Goal: Information Seeking & Learning: Find specific fact

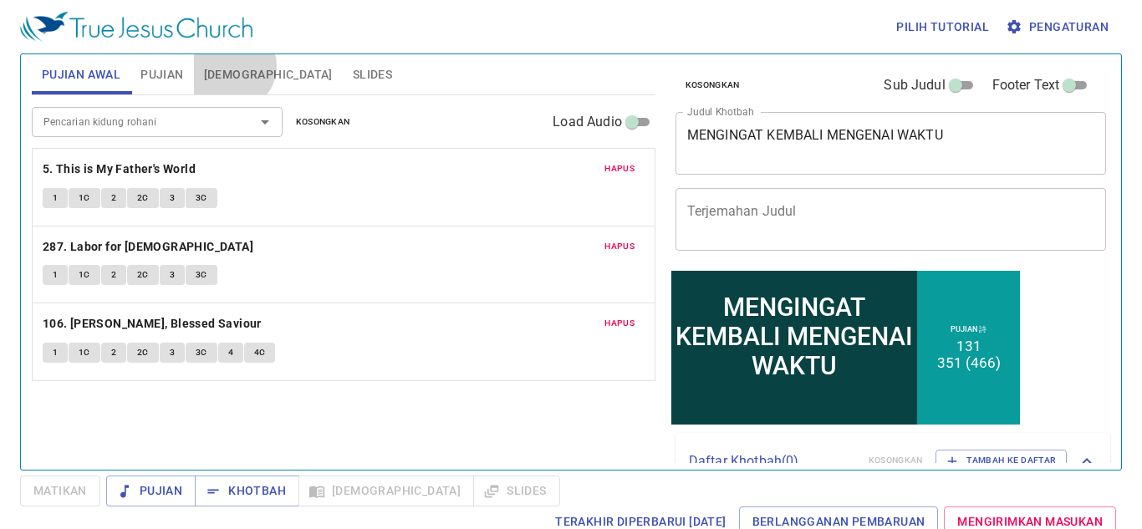
click at [230, 66] on span "[DEMOGRAPHIC_DATA]" at bounding box center [268, 74] width 129 height 21
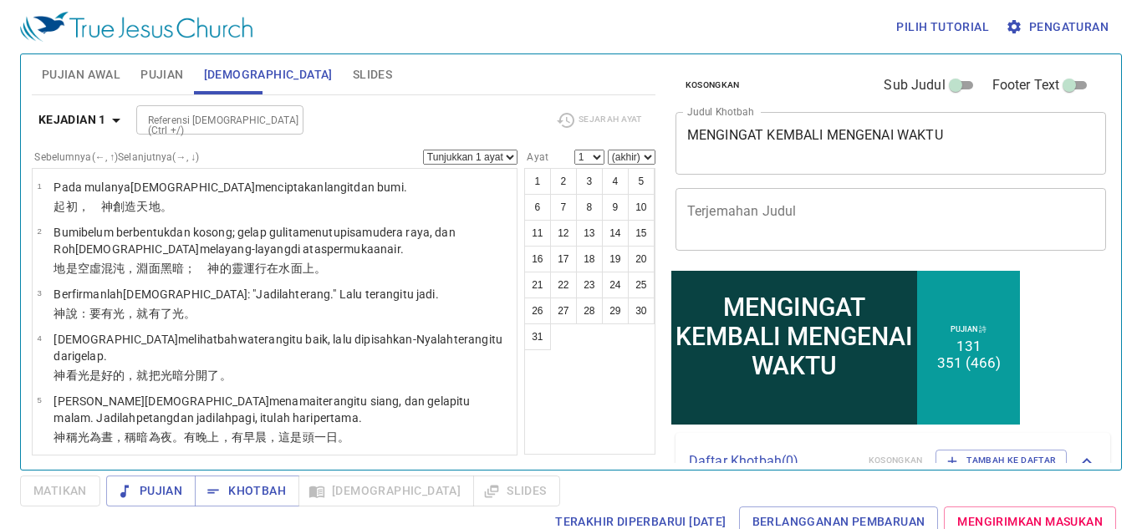
click at [181, 122] on input "Referensi Alkitab (Ctrl +/)" at bounding box center [206, 119] width 130 height 19
type input "mar 4 37"
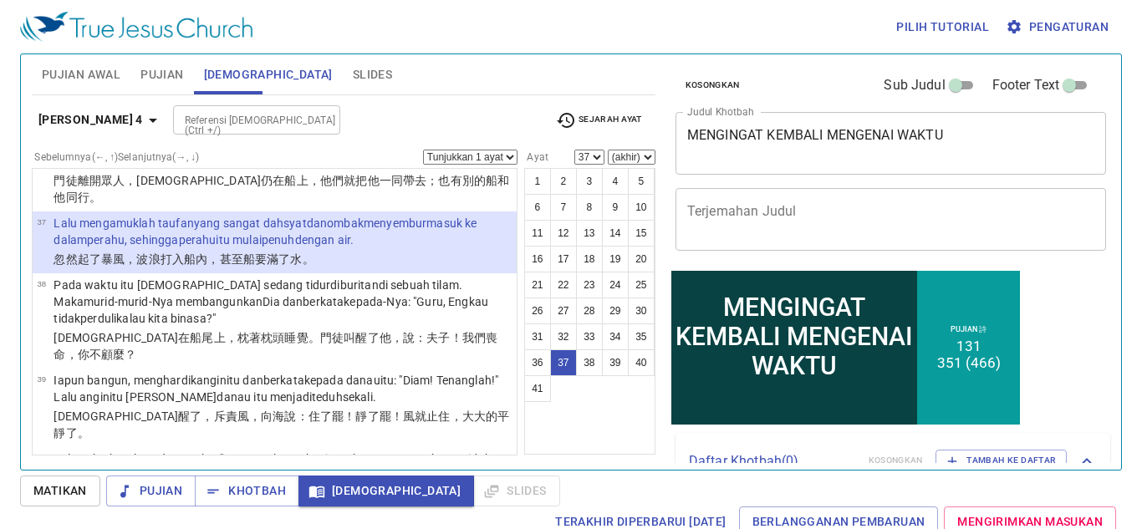
scroll to position [2466, 0]
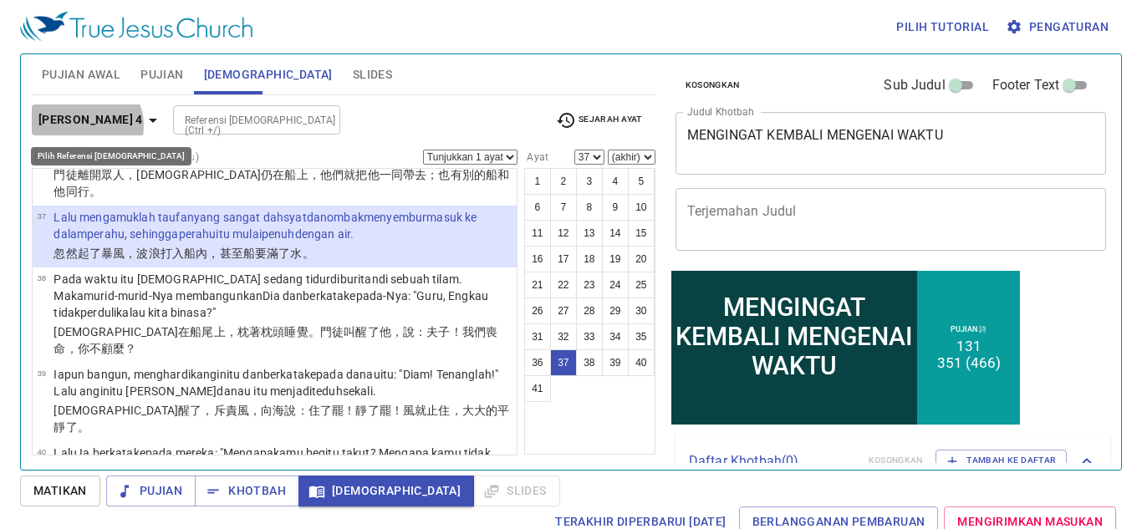
click at [85, 125] on b "Markus 4" at bounding box center [90, 120] width 105 height 21
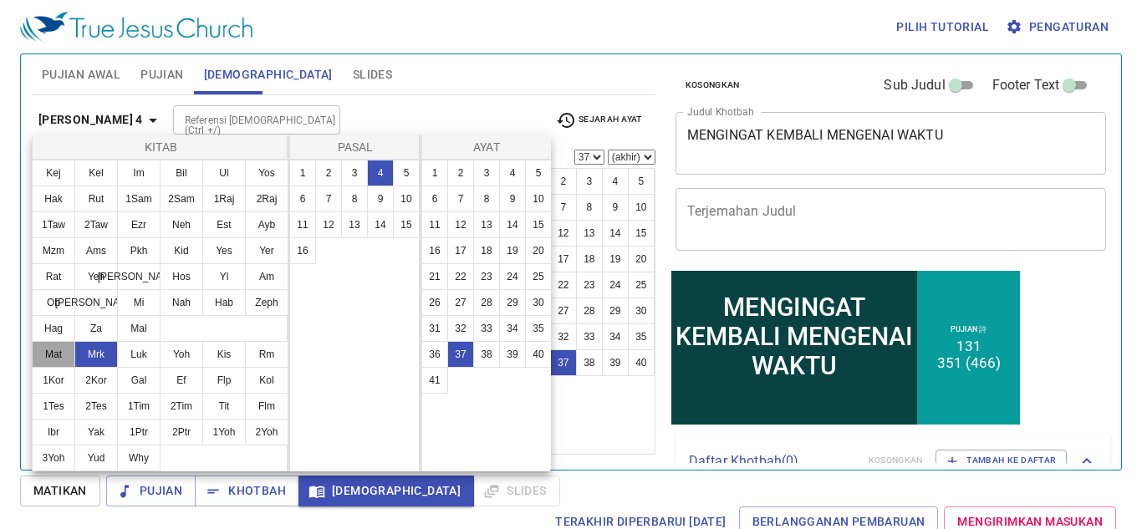
click at [43, 353] on button "Mat" at bounding box center [53, 354] width 43 height 27
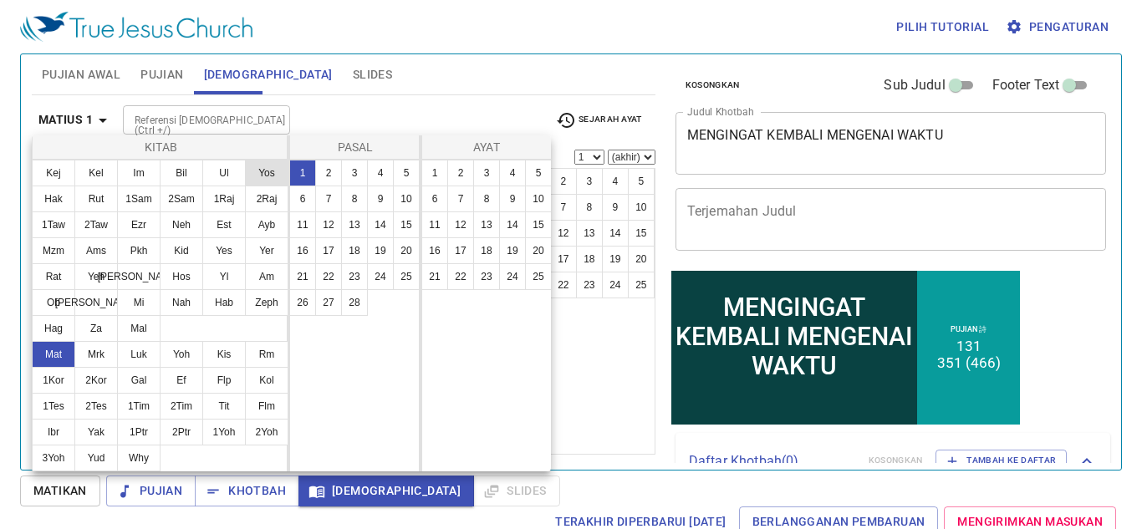
scroll to position [0, 0]
click at [357, 202] on button "8" at bounding box center [354, 199] width 27 height 27
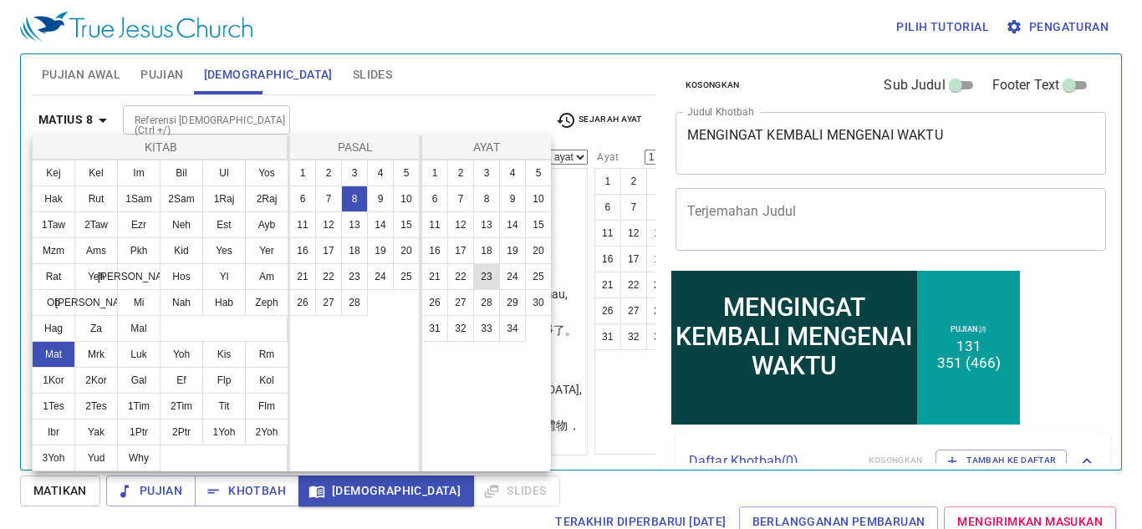
click at [485, 277] on button "23" at bounding box center [486, 276] width 27 height 27
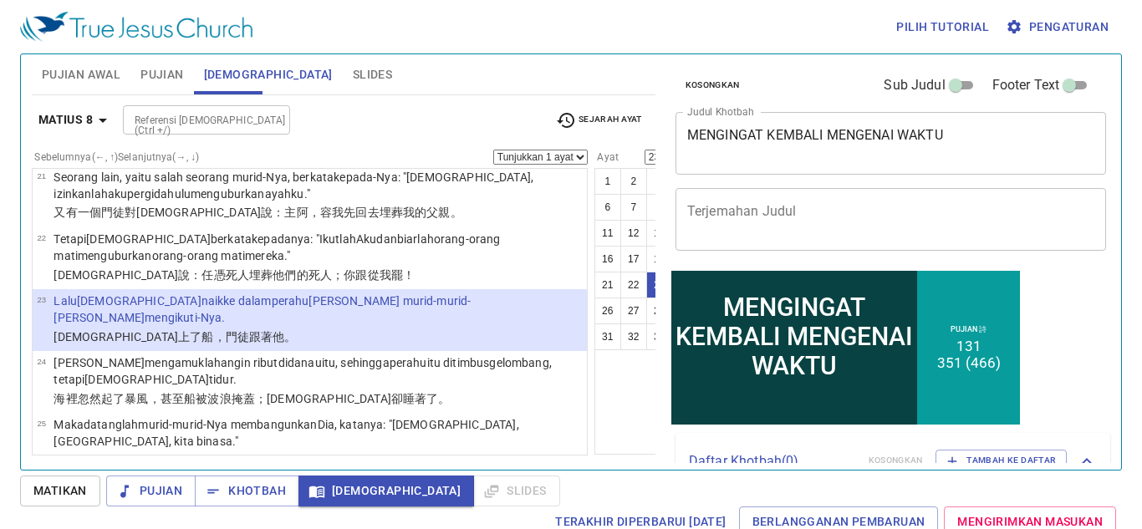
scroll to position [1666, 0]
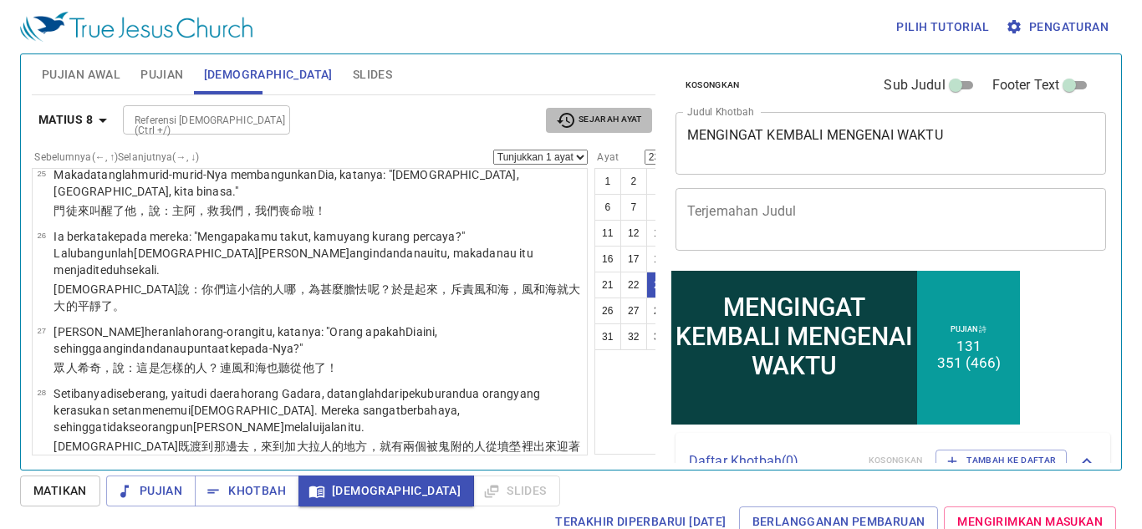
click at [589, 120] on span "Sejarah Ayat" at bounding box center [599, 120] width 86 height 20
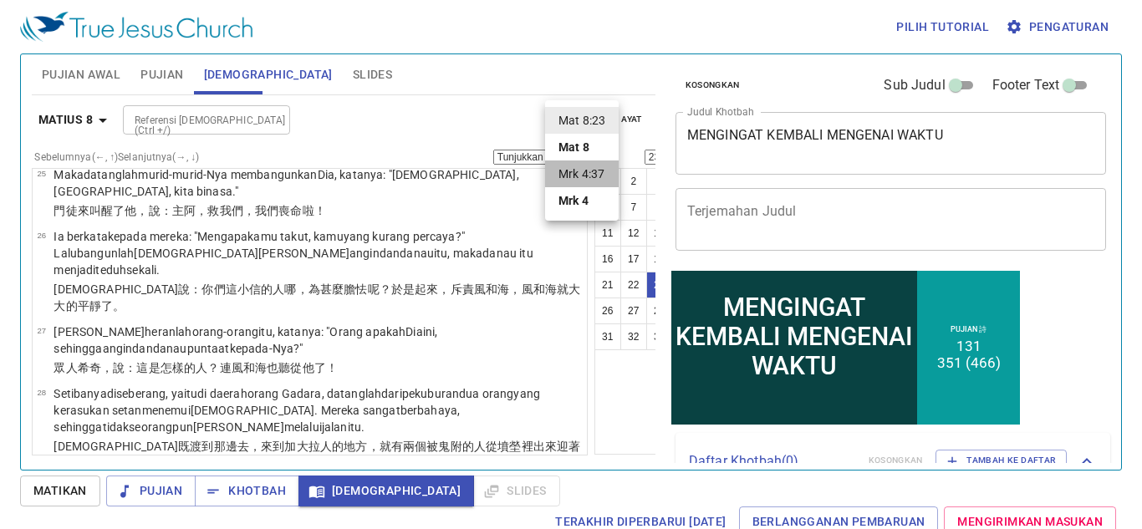
click at [600, 186] on li "Mrk 4:37" at bounding box center [582, 174] width 74 height 27
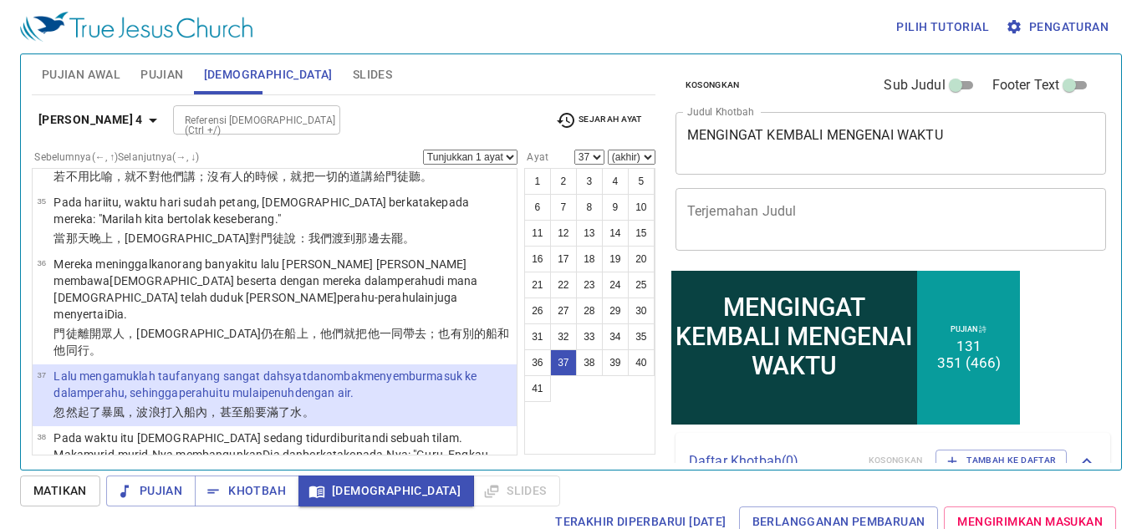
scroll to position [2466, 0]
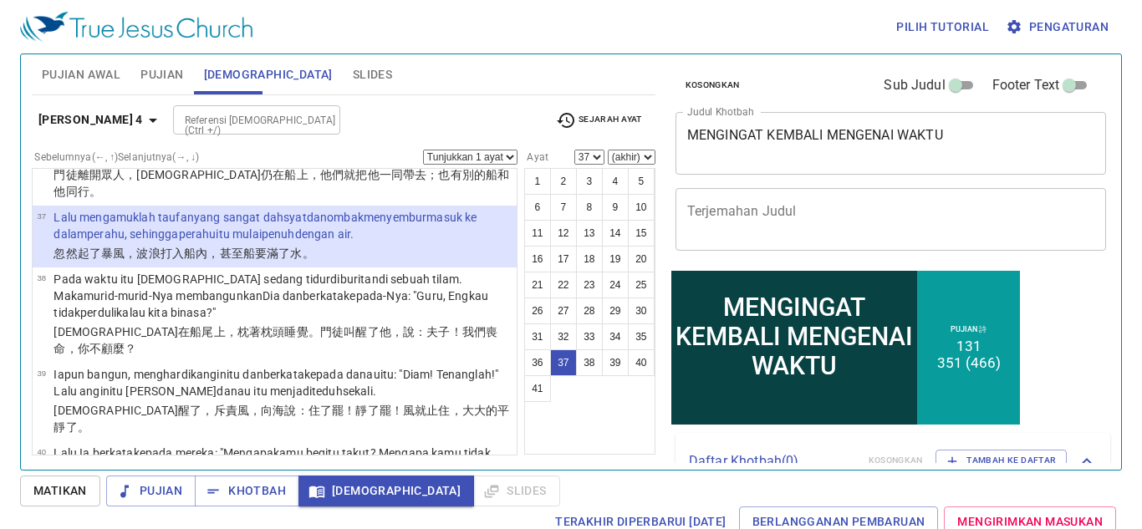
click at [556, 120] on icon "button" at bounding box center [566, 120] width 20 height 20
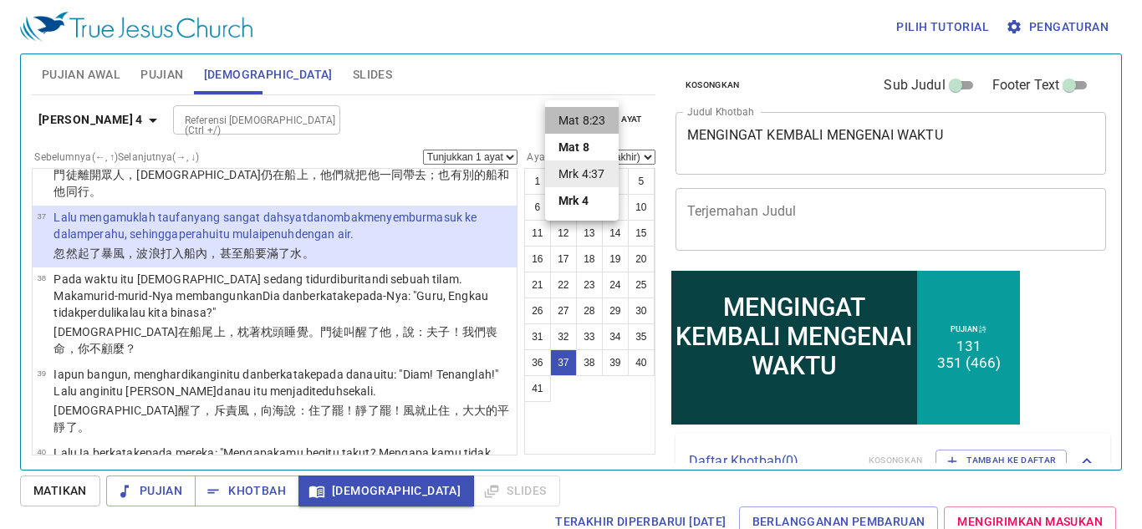
click at [597, 128] on li "Mat 8:23" at bounding box center [582, 120] width 74 height 27
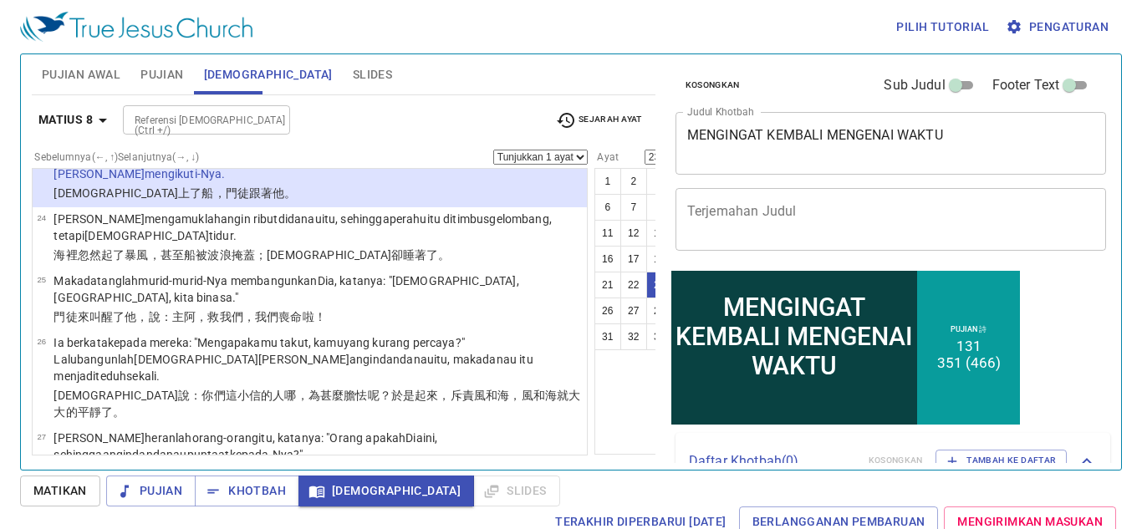
scroll to position [1567, 0]
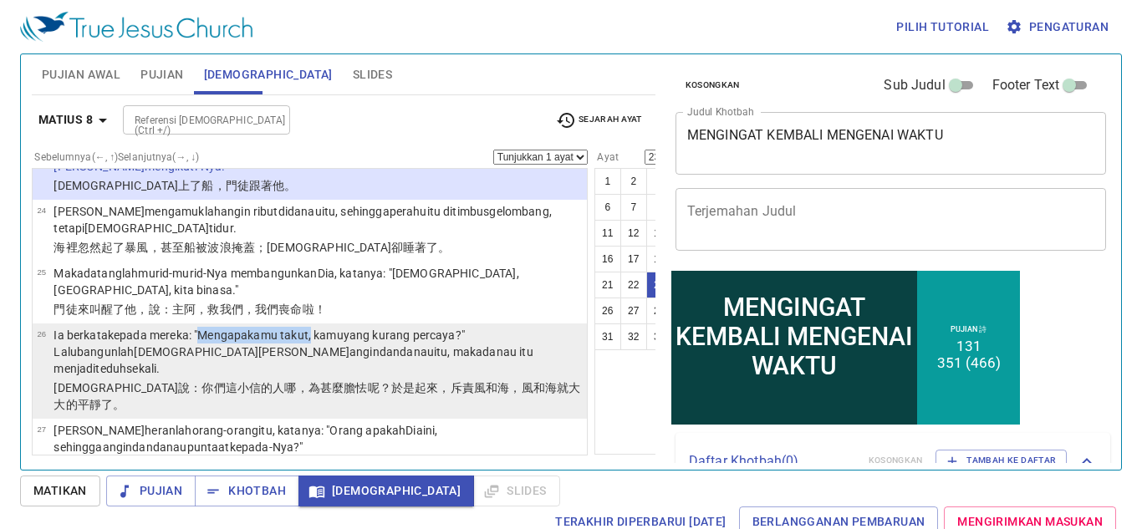
drag, startPoint x: 205, startPoint y: 318, endPoint x: 345, endPoint y: 326, distance: 139.9
click at [319, 329] on wg846 ": "Mengapa kamu takut , kamu yang kurang percaya ?" Lalu bangunlah Yesus mengha…" at bounding box center [293, 352] width 479 height 47
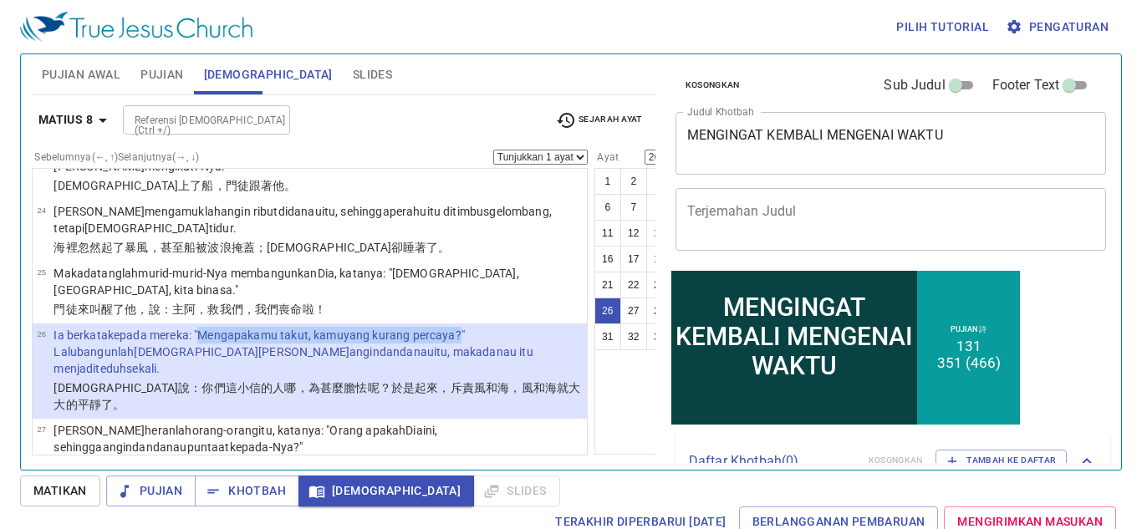
drag, startPoint x: 468, startPoint y: 316, endPoint x: 204, endPoint y: 319, distance: 264.3
click at [204, 329] on wg846 ": "Mengapa kamu takut , kamu yang kurang percaya ?" Lalu bangunlah Yesus mengha…" at bounding box center [293, 352] width 479 height 47
drag, startPoint x: 203, startPoint y: 318, endPoint x: 468, endPoint y: 314, distance: 265.1
click at [468, 329] on wg846 ": "Mengapa kamu takut , kamu yang kurang percaya ?" Lalu bangunlah Yesus mengha…" at bounding box center [293, 352] width 479 height 47
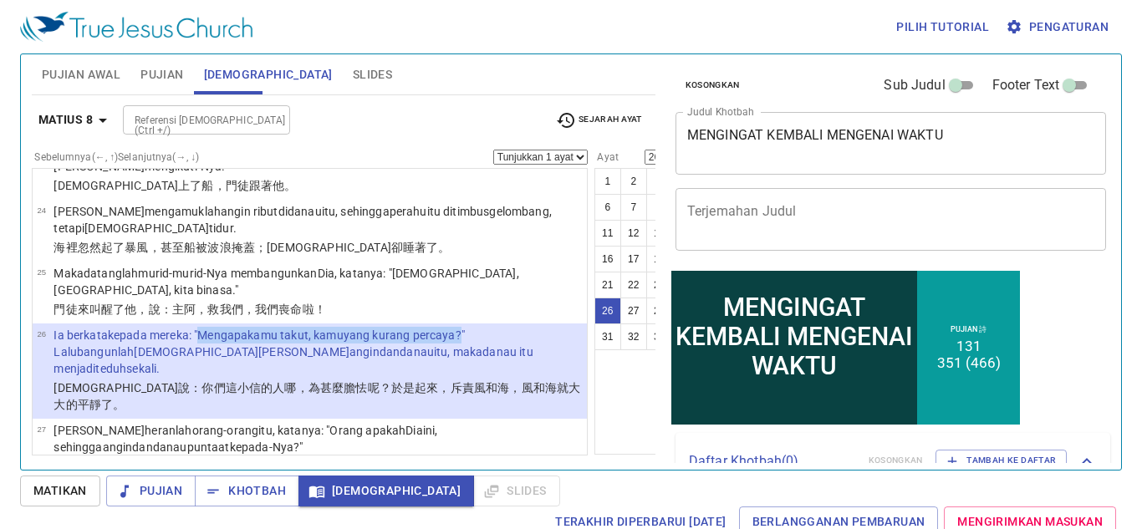
copy wg846 "Mengapa kamu takut , kamu yang kurang percaya ?"
click at [99, 125] on icon "button" at bounding box center [103, 120] width 20 height 20
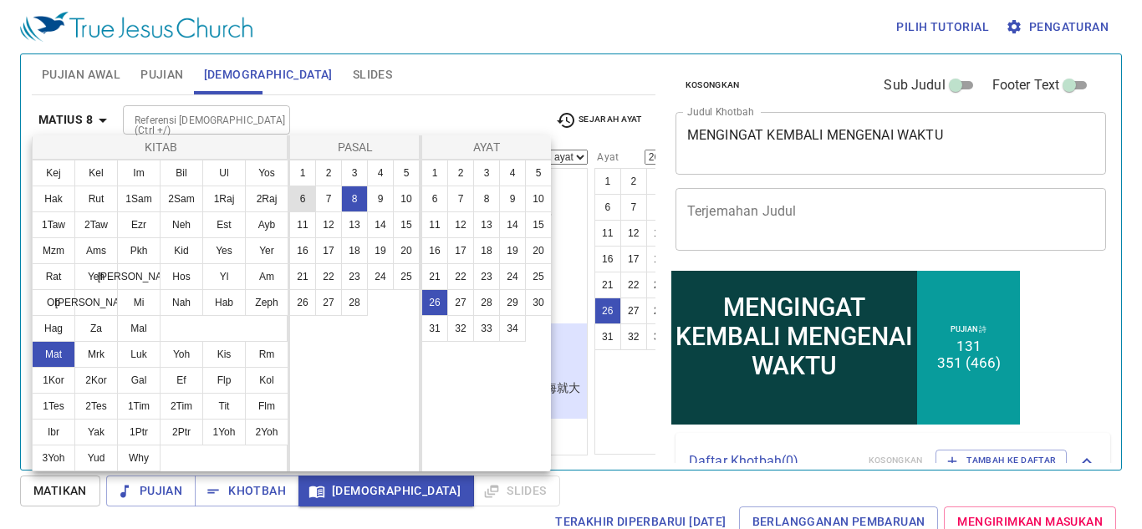
click at [305, 194] on button "6" at bounding box center [302, 199] width 27 height 27
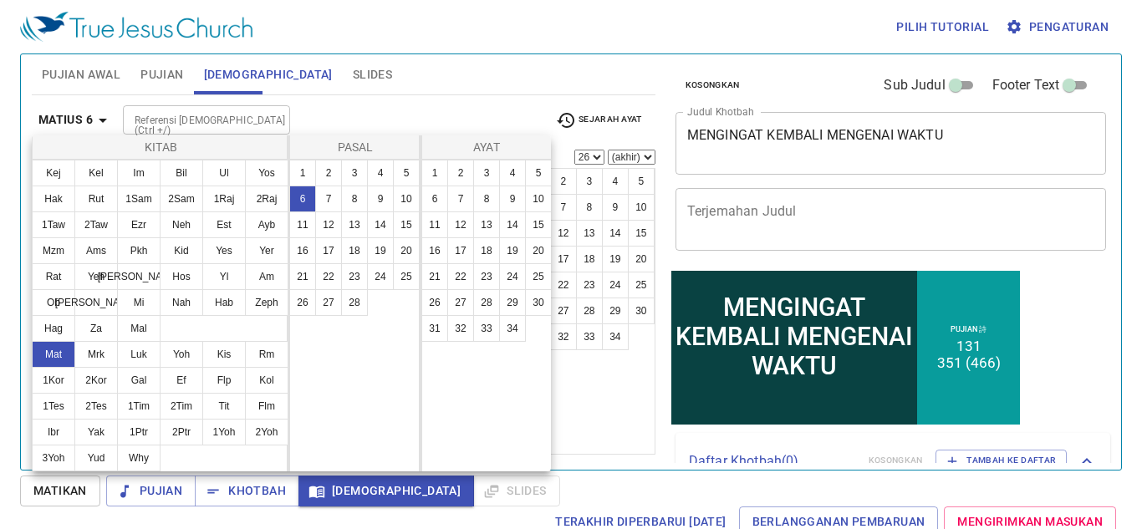
scroll to position [0, 0]
click at [521, 322] on button "34" at bounding box center [512, 328] width 27 height 27
select select "34"
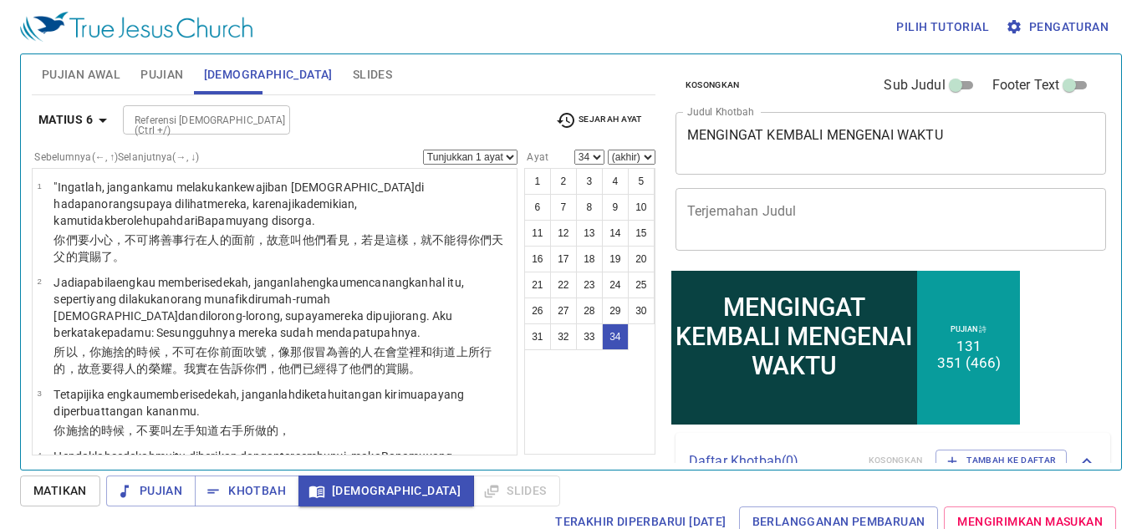
scroll to position [2200, 0]
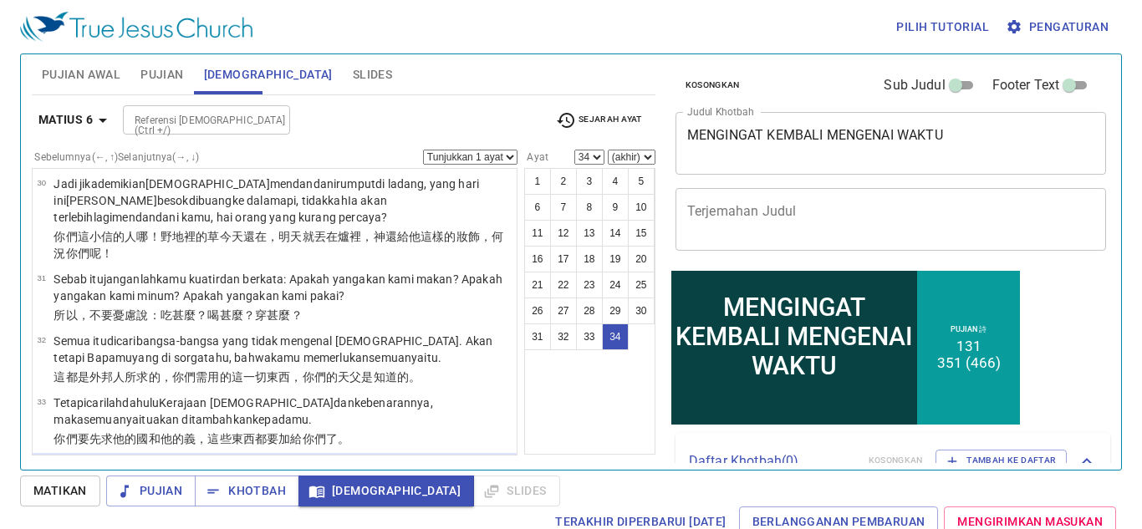
click at [517, 421] on ul "1 "Ingatlah , jangan kamu melakukan kewajiban agamamu di hadapan orang supaya d…" at bounding box center [275, 312] width 486 height 288
click at [1084, 30] on span "Pengaturan" at bounding box center [1059, 27] width 100 height 21
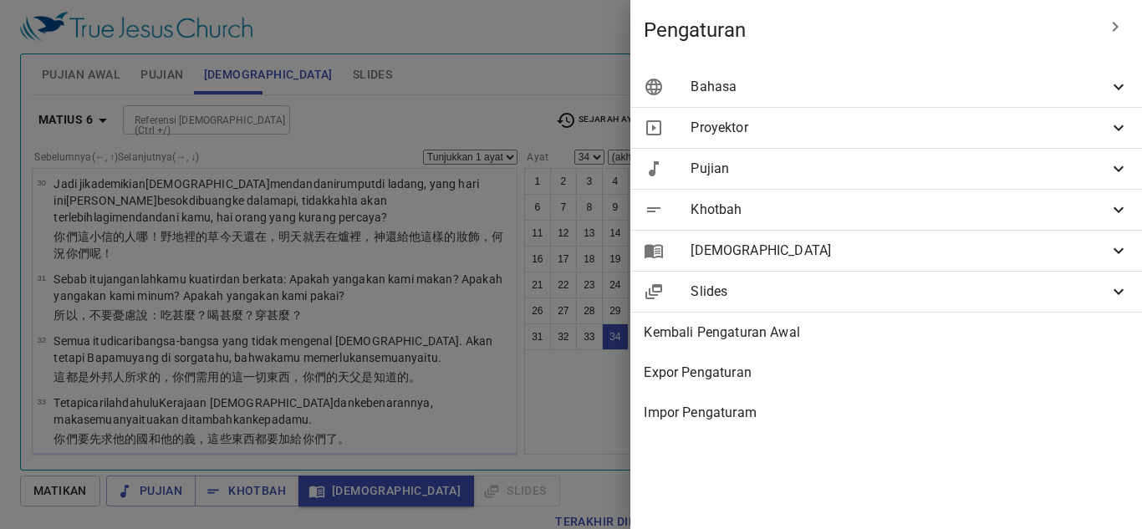
click at [1051, 71] on div "Bahasa" at bounding box center [887, 87] width 512 height 40
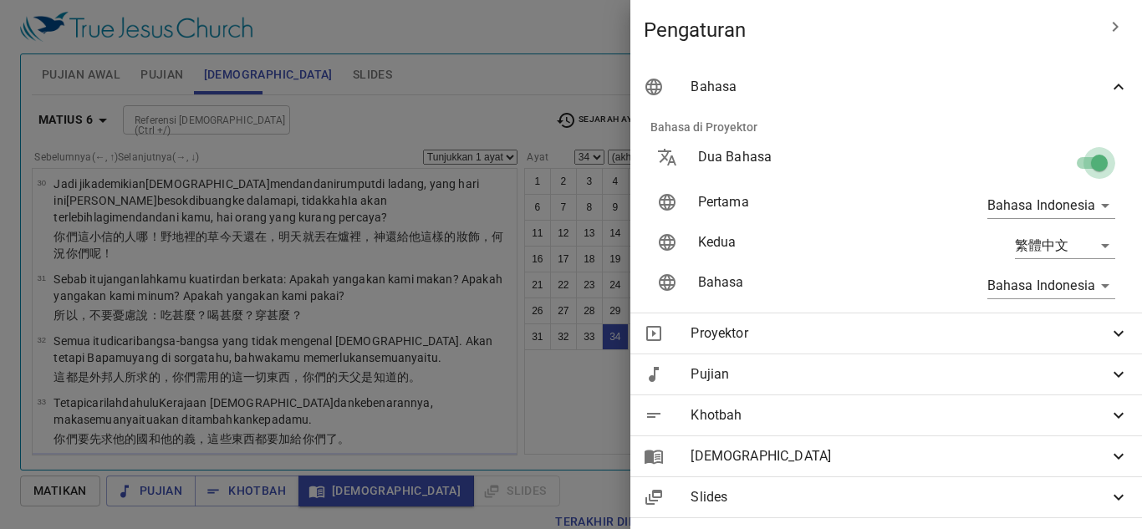
click at [1070, 161] on input "checkbox" at bounding box center [1099, 167] width 95 height 32
checkbox input "false"
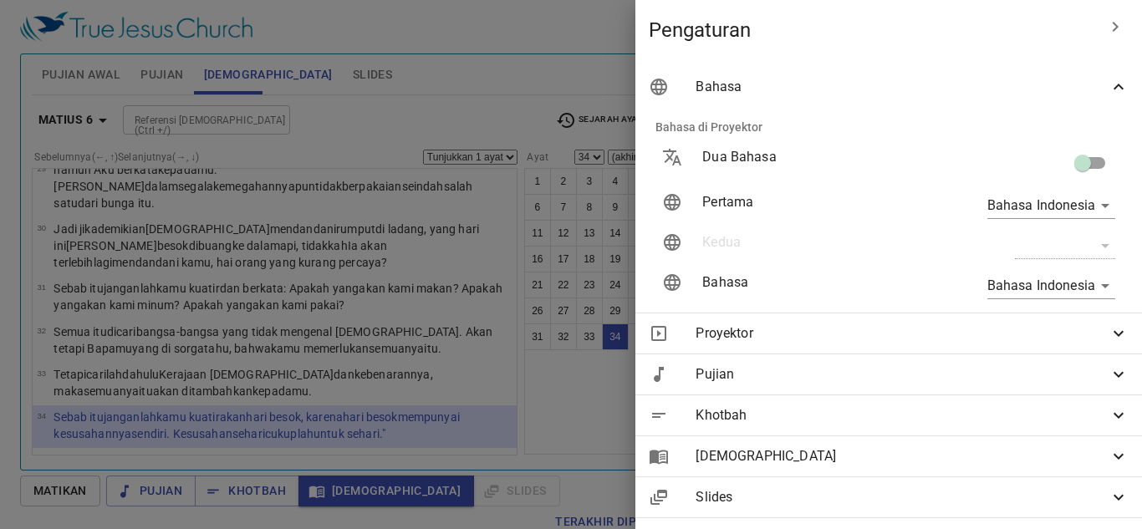
scroll to position [1367, 0]
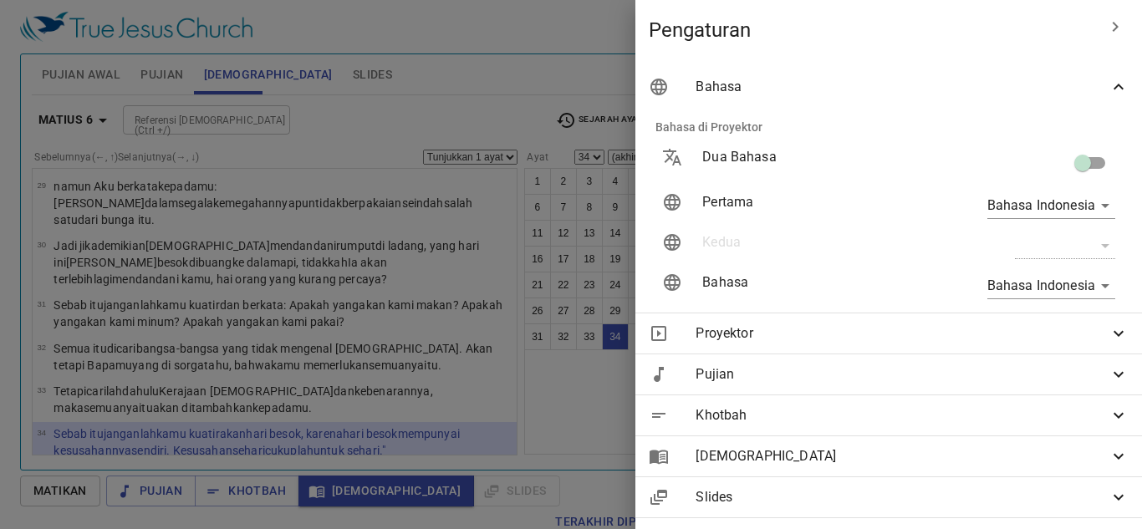
click at [253, 387] on div at bounding box center [571, 264] width 1142 height 529
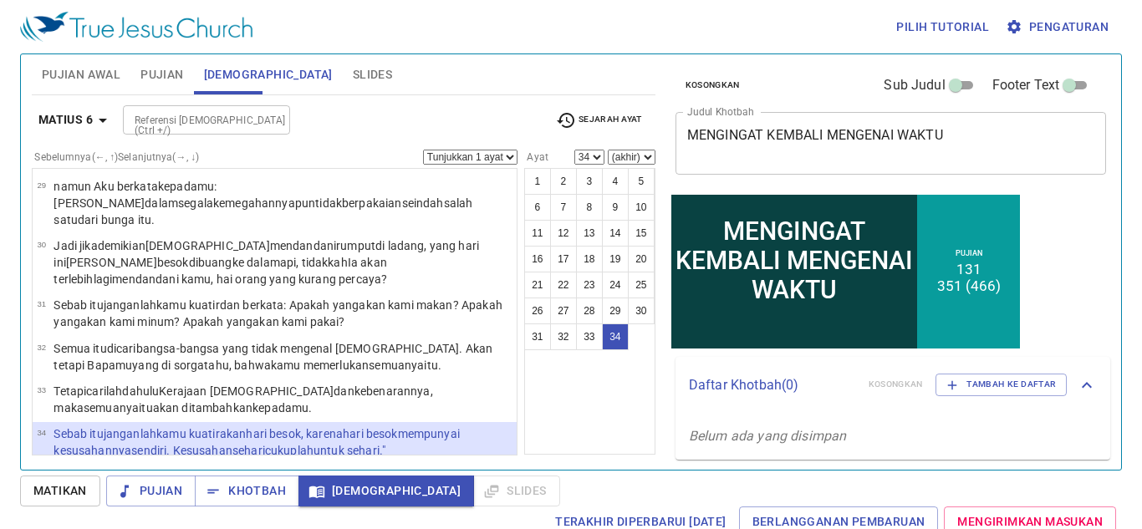
click at [253, 387] on p "Tetapi carilah dahulu Kerajaan Allah dan kebenarannya , maka semuanya itu akan …" at bounding box center [283, 399] width 458 height 33
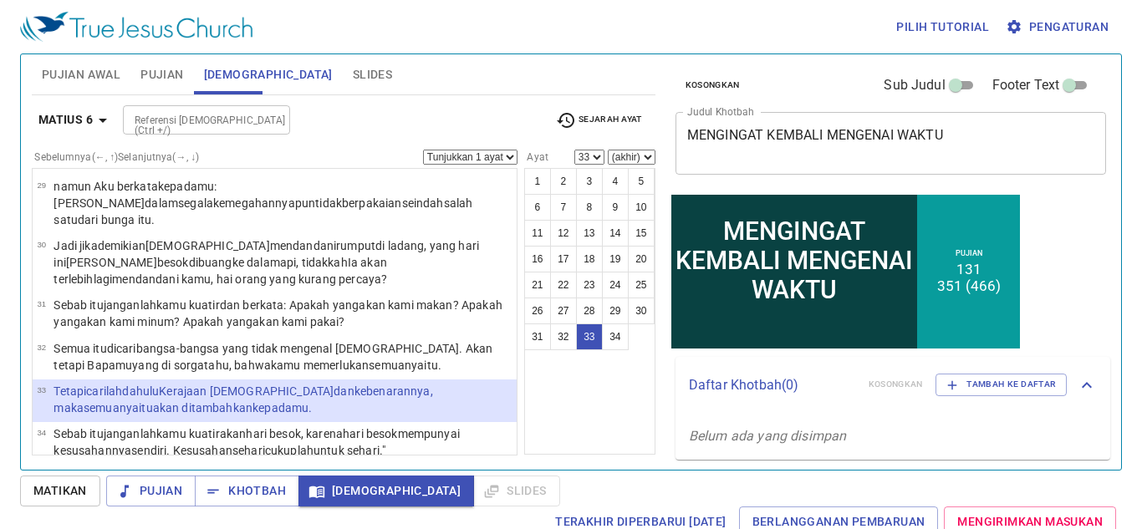
drag, startPoint x: 253, startPoint y: 387, endPoint x: 53, endPoint y: 368, distance: 201.6
click at [53, 383] on td "33" at bounding box center [45, 401] width 17 height 36
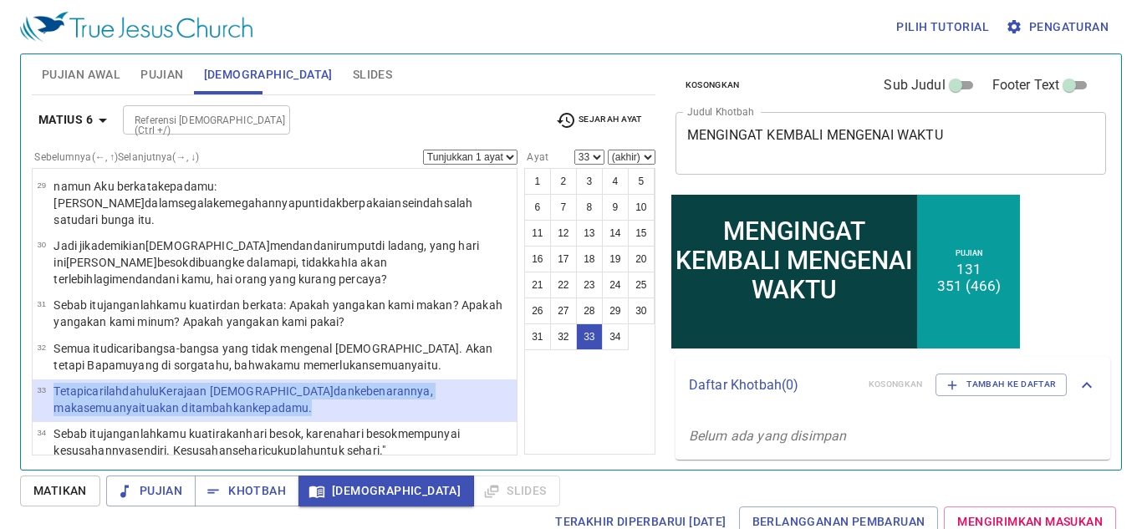
drag, startPoint x: 53, startPoint y: 368, endPoint x: 235, endPoint y: 396, distance: 184.5
click at [235, 396] on tr "33 Tetapi carilah dahulu Kerajaan Allah dan kebenarannya , maka semuanya itu ak…" at bounding box center [274, 401] width 475 height 36
copy tr "Tetapi carilah dahulu Kerajaan Allah dan kebenarannya , maka semuanya itu akan …"
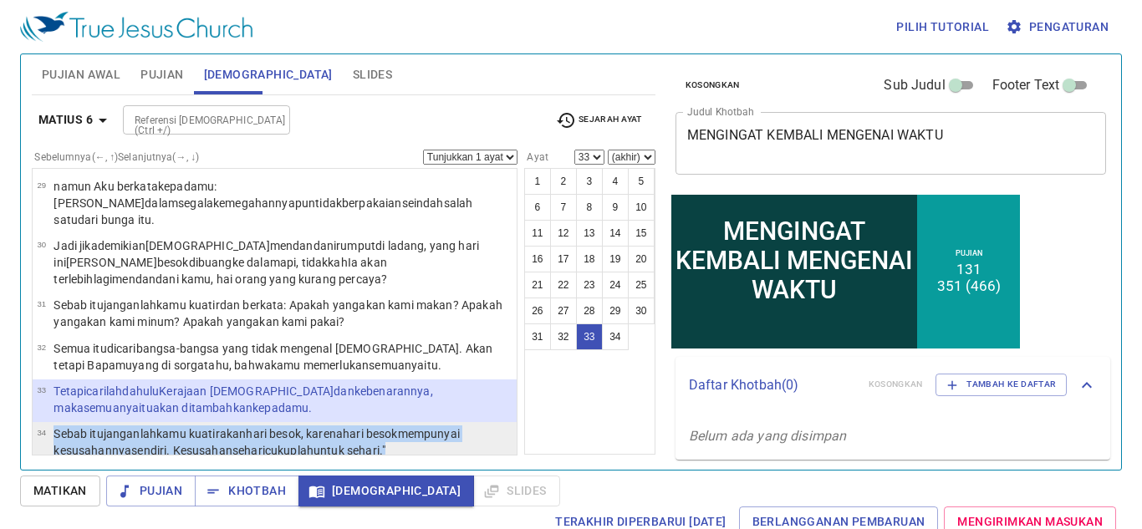
drag, startPoint x: 53, startPoint y: 416, endPoint x: 447, endPoint y: 433, distance: 395.1
click at [447, 433] on tr "34 Sebab itu janganlah kamu kuatir akan hari besok , karena hari besok mempunya…" at bounding box center [274, 444] width 475 height 36
select select "34"
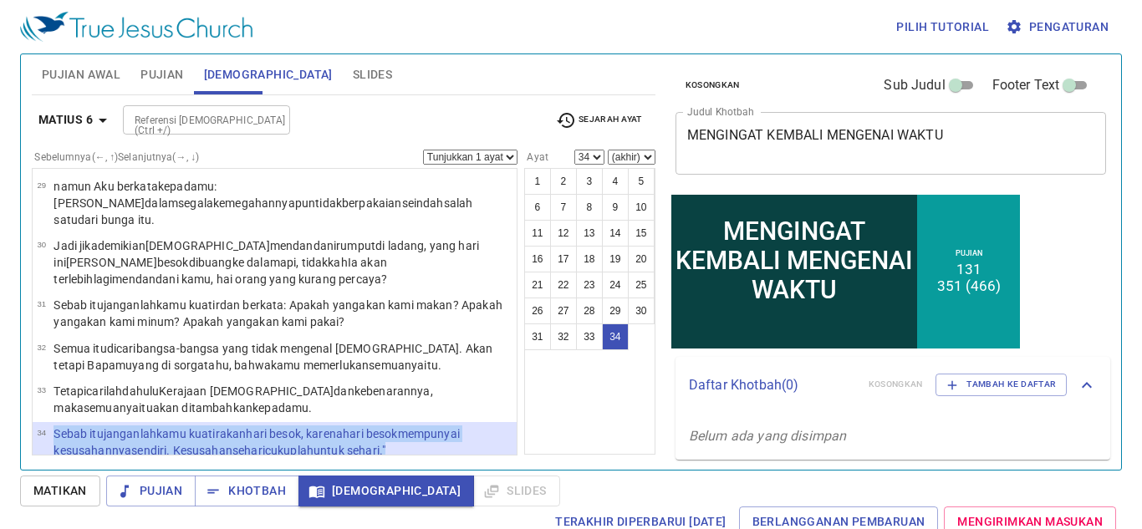
copy tr "Sebab itu janganlah kamu kuatir akan hari besok , karena hari besok mempunyai k…"
